Goal: Check status: Check status

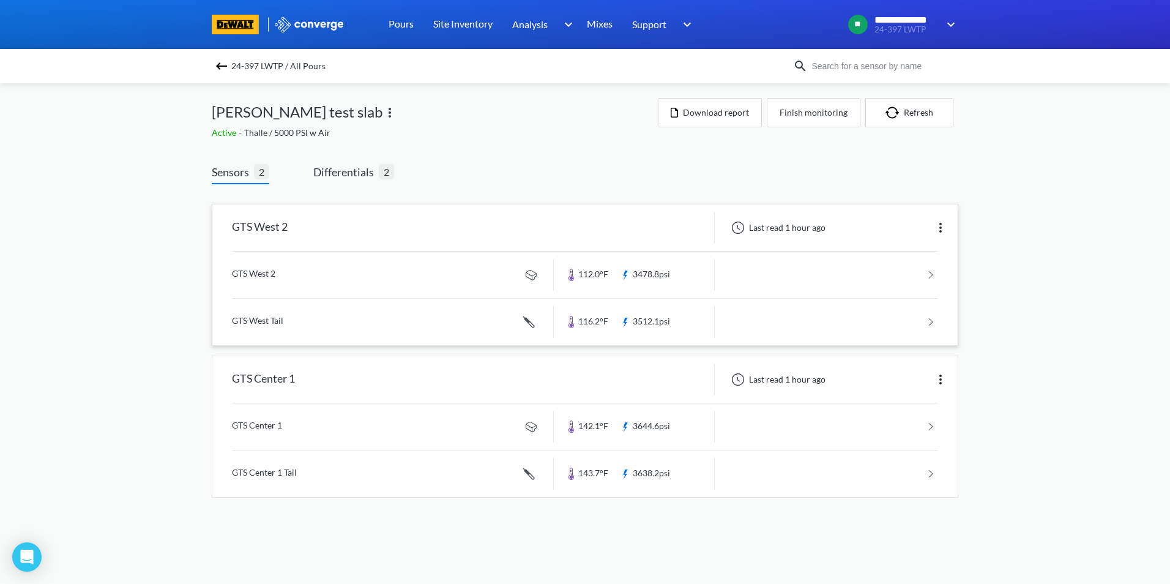
click at [407, 227] on div "GTS West 2" at bounding box center [382, 228] width 341 height 32
click at [597, 475] on link at bounding box center [585, 473] width 706 height 47
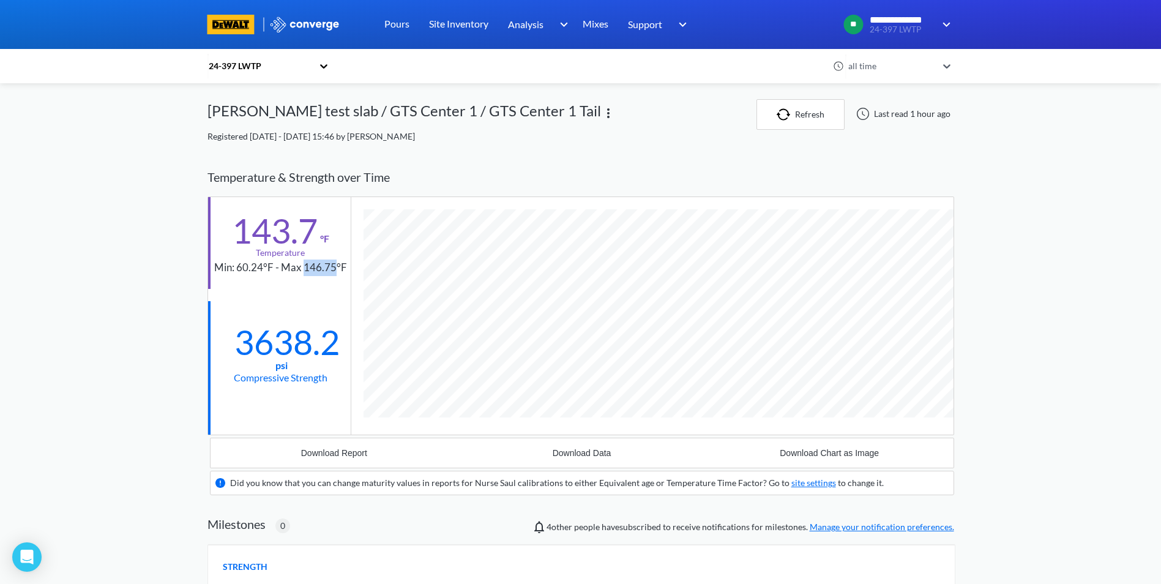
drag, startPoint x: 305, startPoint y: 266, endPoint x: 334, endPoint y: 267, distance: 28.8
click at [334, 267] on div "Min: 60.24°F - Max 146.75°F" at bounding box center [280, 267] width 133 height 17
drag, startPoint x: 334, startPoint y: 267, endPoint x: 333, endPoint y: 280, distance: 13.5
click at [333, 280] on div "143.7 °F Temperature Min: 60.24°F - Max 146.75°F" at bounding box center [279, 243] width 143 height 92
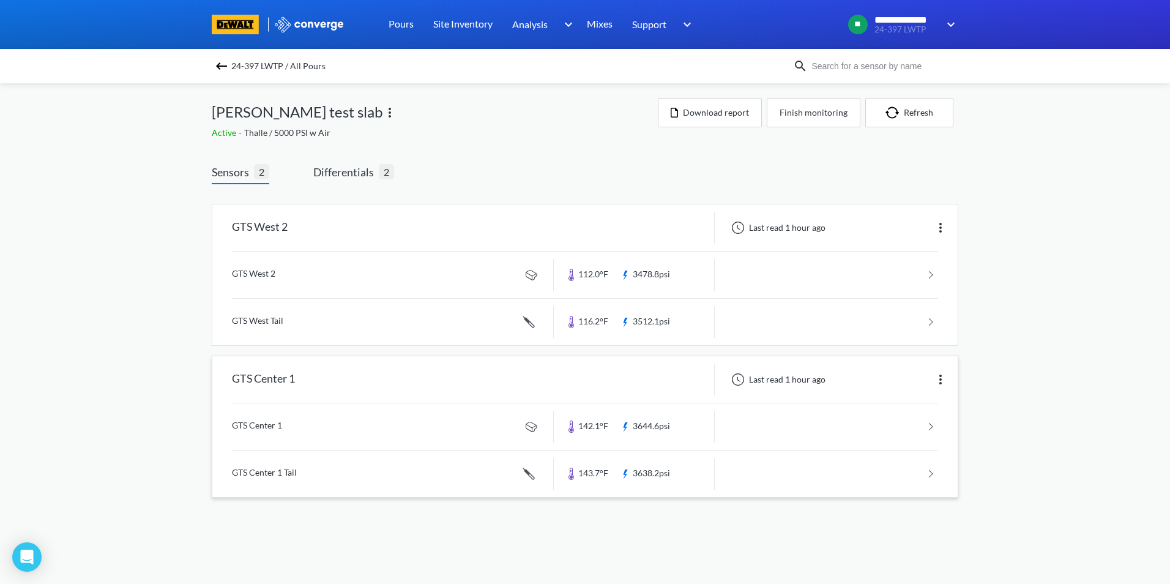
click at [346, 379] on div "GTS Center 1" at bounding box center [382, 379] width 341 height 32
click at [397, 373] on div "GTS Center 1" at bounding box center [382, 379] width 341 height 32
click at [276, 374] on div "GTS Center 1" at bounding box center [263, 379] width 63 height 32
click at [447, 379] on div "GTS Center 1" at bounding box center [382, 379] width 341 height 32
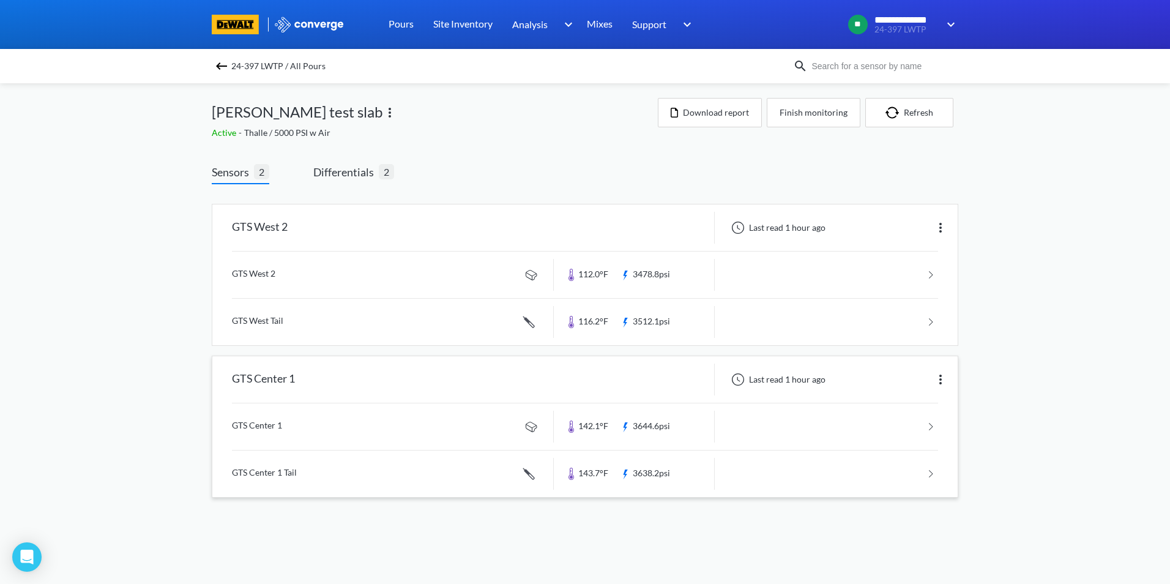
click at [444, 427] on link at bounding box center [585, 426] width 706 height 47
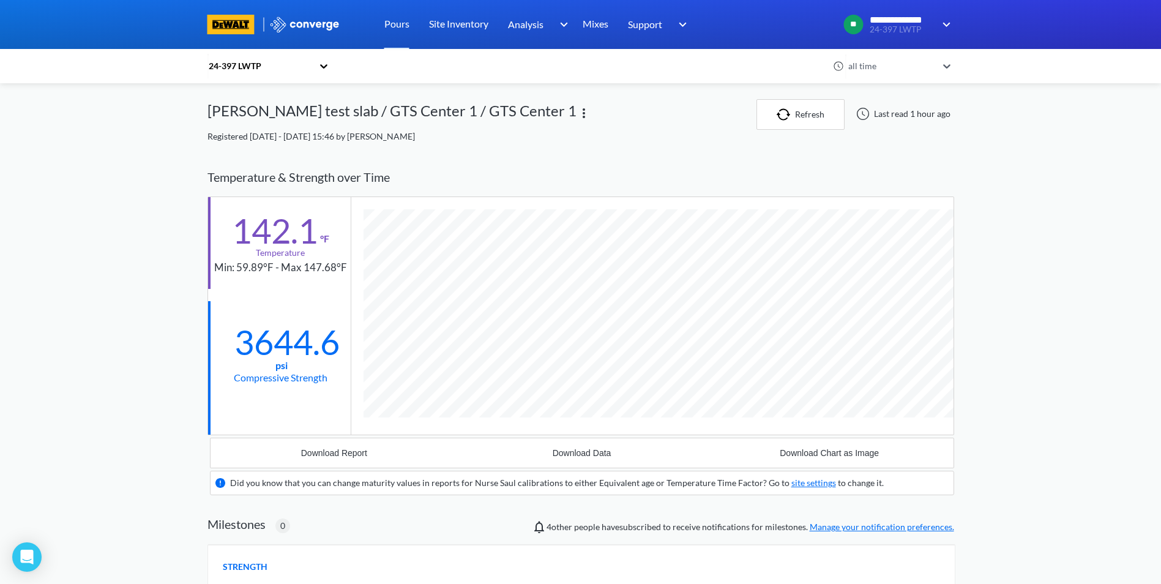
scroll to position [805, 747]
drag, startPoint x: 280, startPoint y: 267, endPoint x: 337, endPoint y: 269, distance: 56.3
click at [337, 269] on div "Min: 59.89°F - Max 147.68°F" at bounding box center [280, 267] width 133 height 17
drag, startPoint x: 337, startPoint y: 269, endPoint x: 305, endPoint y: 291, distance: 38.4
click at [305, 291] on div "142.1 °F Temperature Min: 59.89°F - Max 147.68°F 3644.6 psi Compressive Strength" at bounding box center [279, 315] width 143 height 237
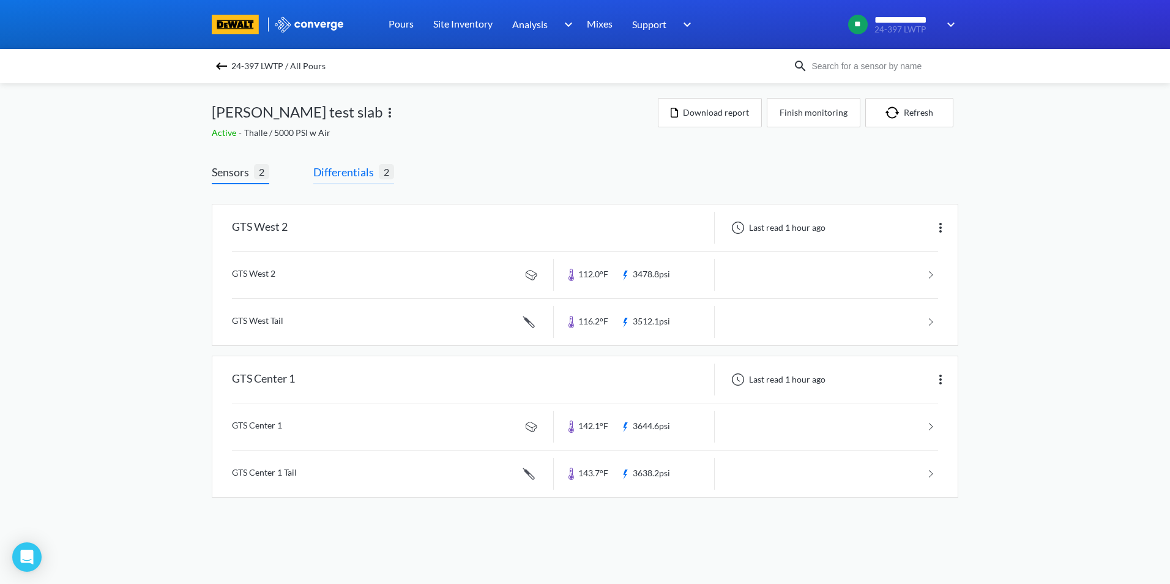
click at [352, 183] on span "Differentials 2" at bounding box center [353, 173] width 81 height 21
click at [349, 171] on span "Differentials" at bounding box center [345, 171] width 65 height 17
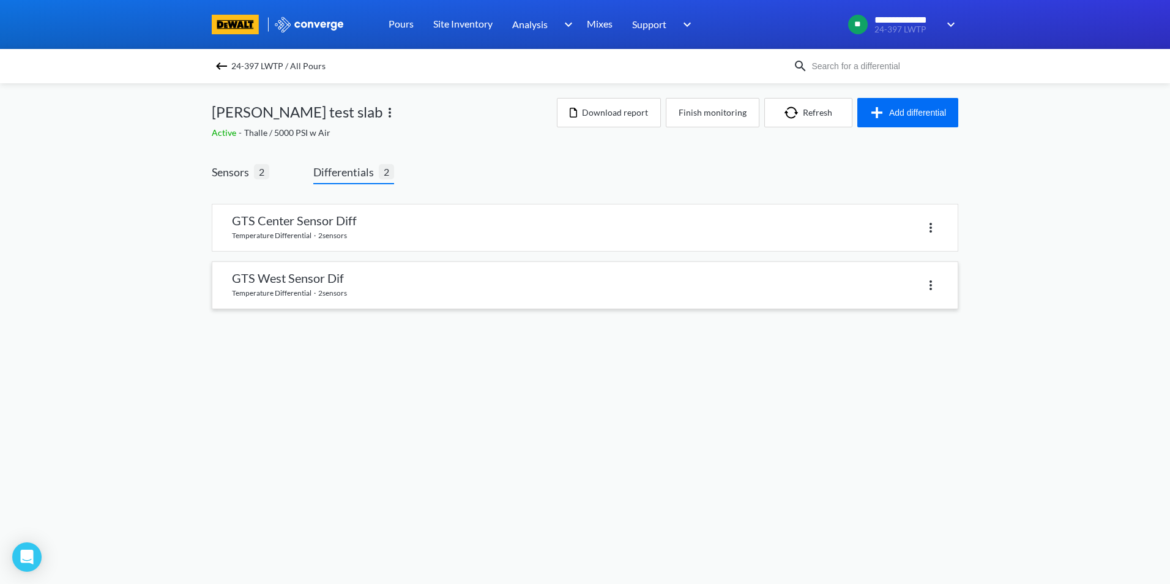
click at [369, 278] on link at bounding box center [584, 285] width 745 height 47
click at [369, 278] on body "**********" at bounding box center [585, 292] width 1170 height 584
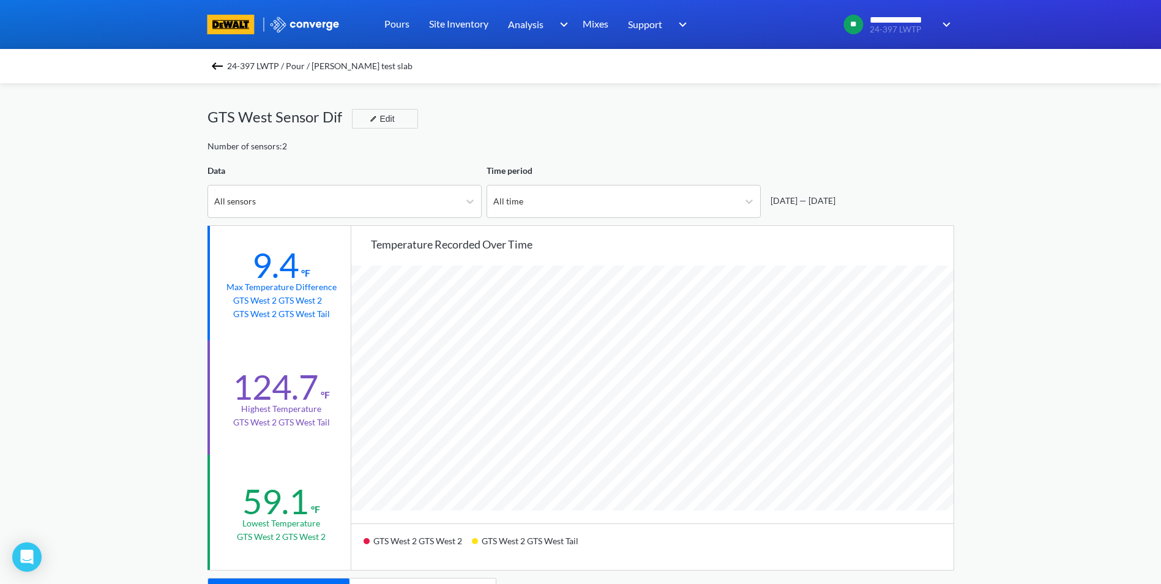
scroll to position [1025, 1161]
drag, startPoint x: 369, startPoint y: 278, endPoint x: 333, endPoint y: 161, distance: 122.7
click at [333, 161] on div "24-397 LWTP / Pour / [PERSON_NAME] test slab GTS West Sensor Dif Edit Number of…" at bounding box center [580, 554] width 747 height 942
